Goal: Information Seeking & Learning: Check status

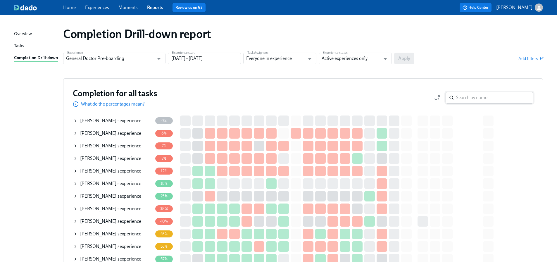
click at [484, 96] on input "search" at bounding box center [494, 98] width 77 height 12
type input "[PERSON_NAME]"
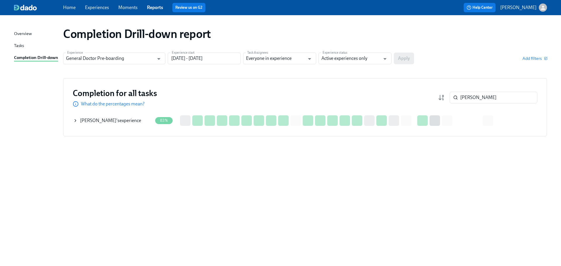
drag, startPoint x: 126, startPoint y: 118, endPoint x: 125, endPoint y: 121, distance: 3.4
click at [126, 119] on div "[PERSON_NAME] 's experience" at bounding box center [110, 121] width 61 height 6
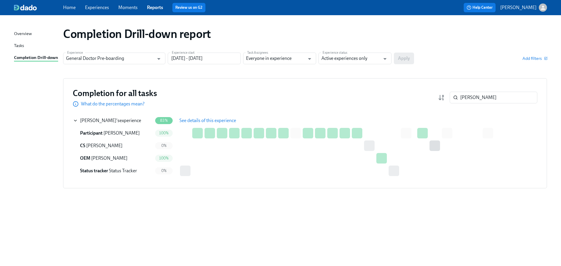
click at [216, 122] on span "See details of this experience" at bounding box center [208, 121] width 57 height 6
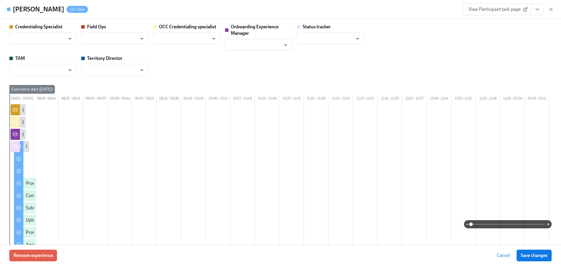
type input "[PERSON_NAME]"
type input "Status Tracker"
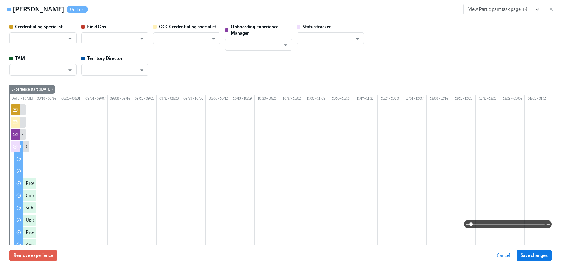
type input "[PERSON_NAME]"
click at [553, 8] on icon "button" at bounding box center [551, 9] width 3 height 3
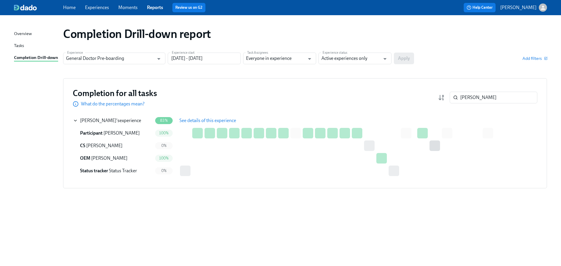
click at [152, 9] on link "Reports" at bounding box center [155, 8] width 16 height 6
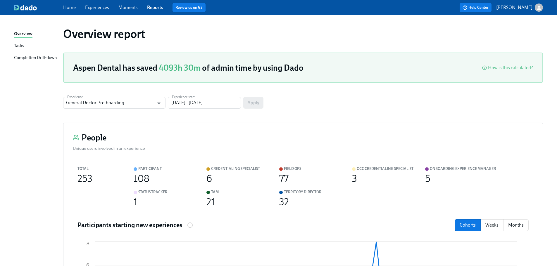
click at [34, 57] on div "Completion Drill-down" at bounding box center [35, 57] width 43 height 7
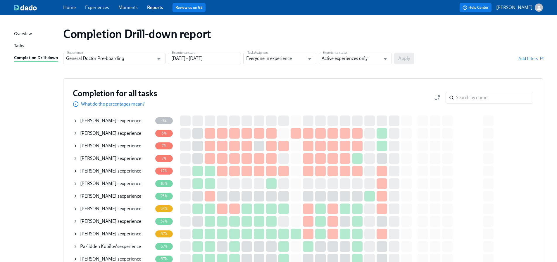
click at [104, 8] on link "Experiences" at bounding box center [97, 8] width 24 height 6
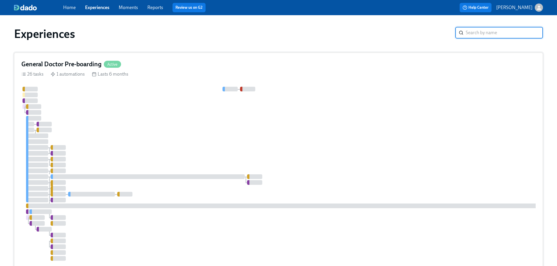
click at [78, 62] on h4 "General Doctor Pre-boarding" at bounding box center [61, 64] width 80 height 9
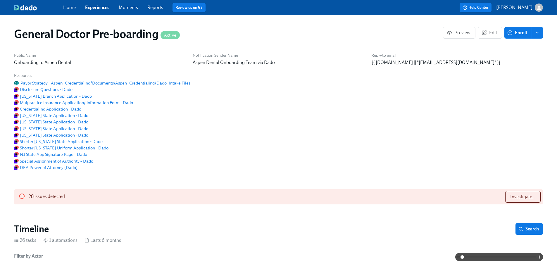
scroll to position [0, 13231]
click at [159, 8] on link "Reports" at bounding box center [155, 8] width 16 height 6
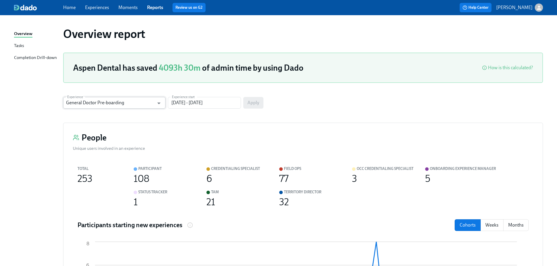
click at [115, 102] on input "General Doctor Pre-boarding" at bounding box center [110, 103] width 88 height 12
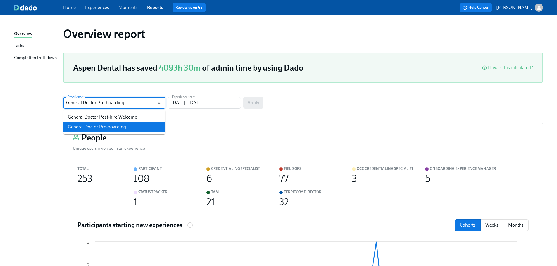
click at [115, 102] on input "General Doctor Pre-boarding" at bounding box center [110, 103] width 88 height 12
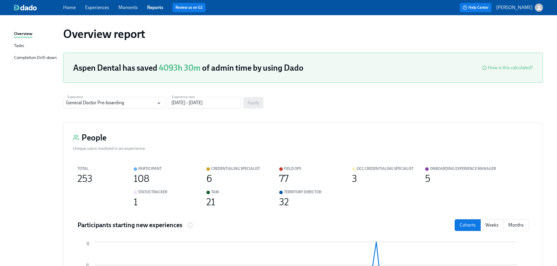
click at [21, 44] on div "Tasks" at bounding box center [19, 45] width 10 height 7
